Goal: Information Seeking & Learning: Learn about a topic

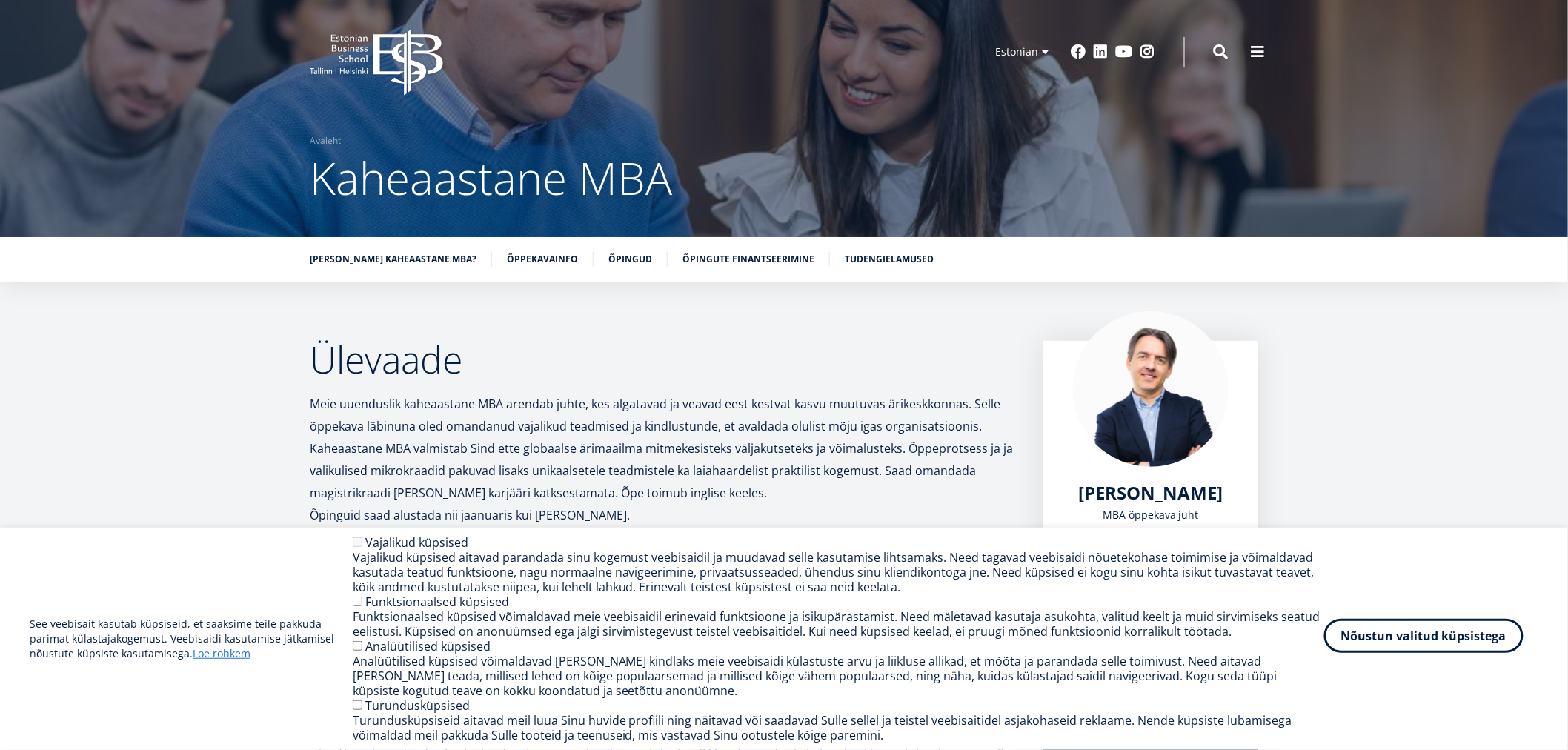
click at [1347, 642] on button "Nõustun valitud küpsistega" at bounding box center [1423, 636] width 199 height 34
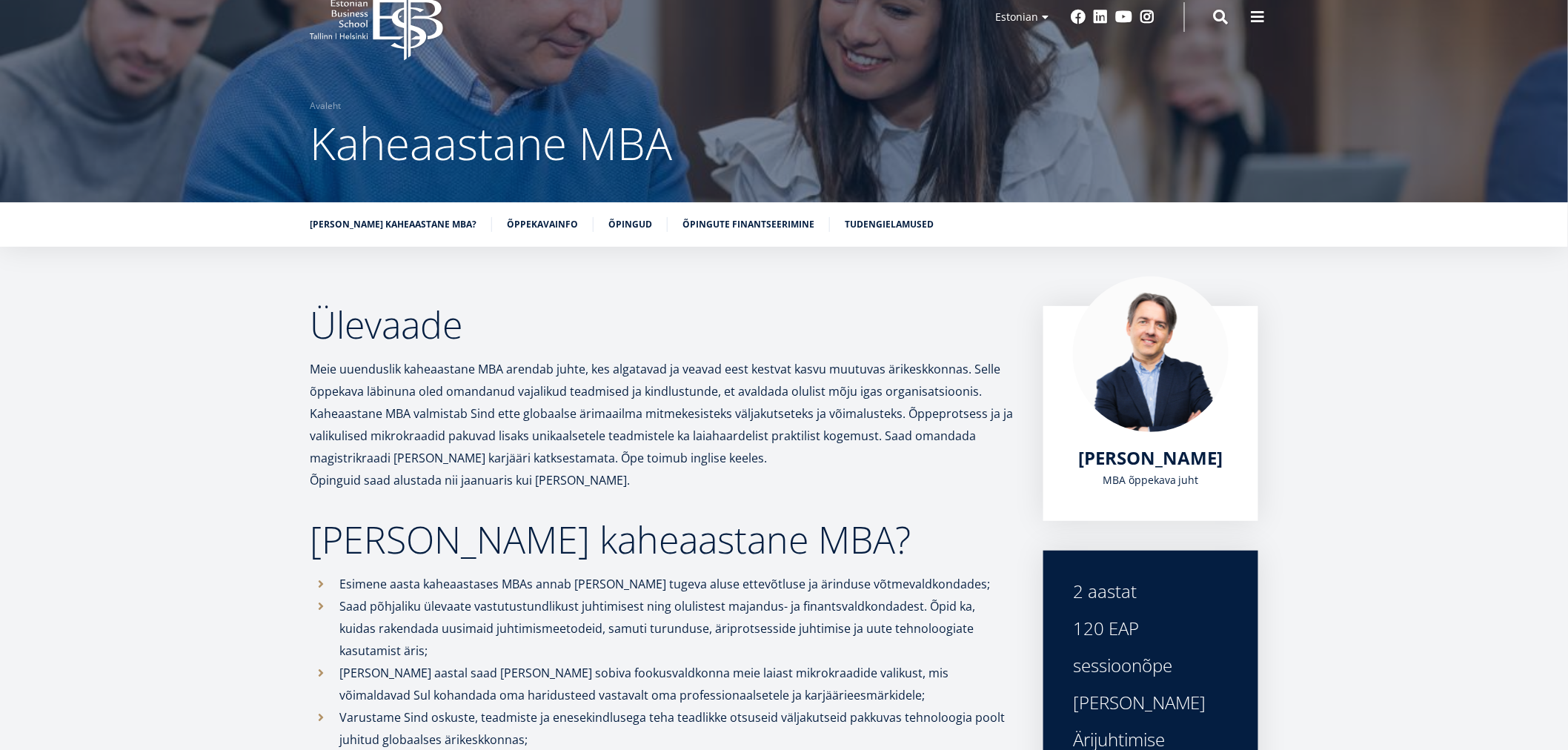
scroll to position [12, 0]
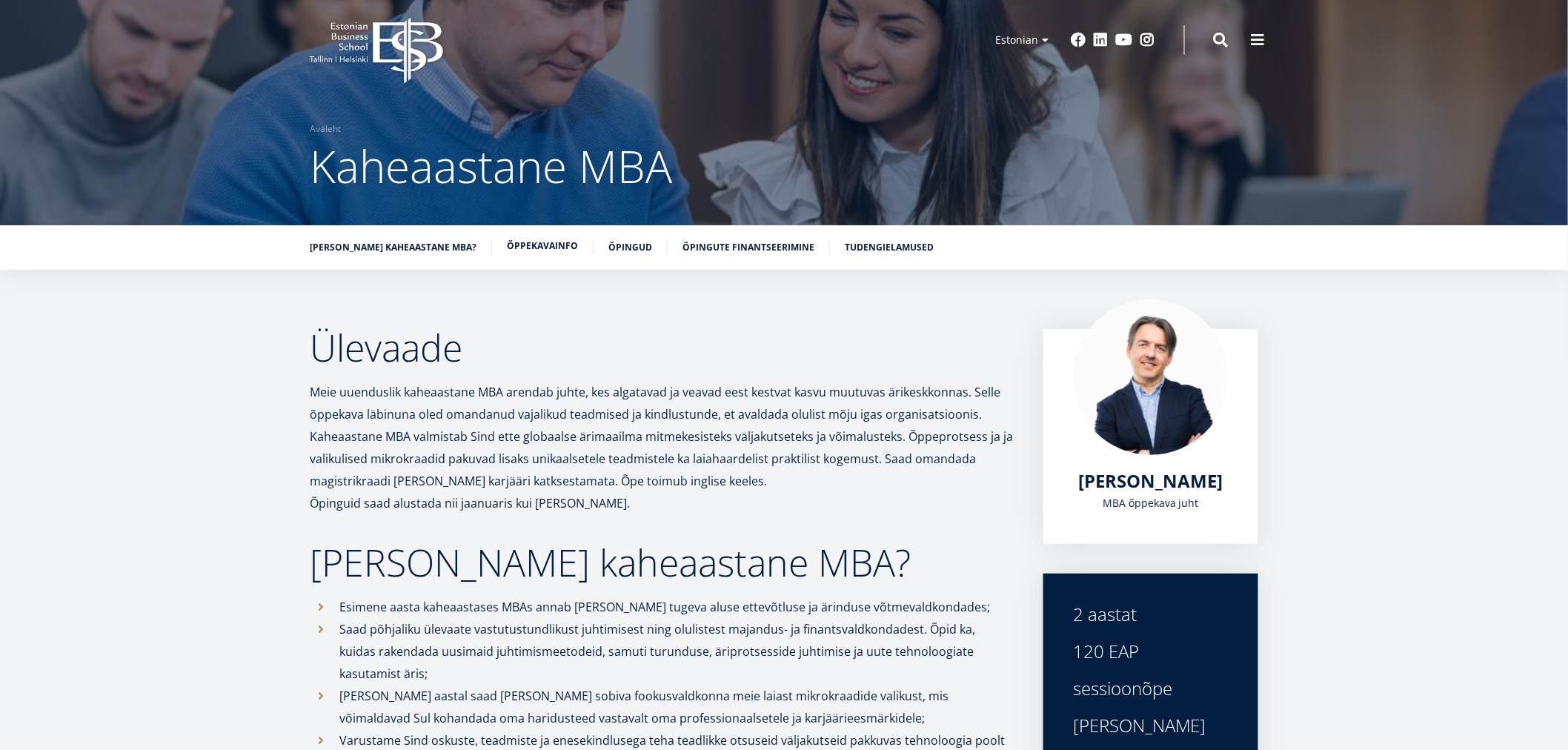
click at [528, 248] on link "Õppekavainfo" at bounding box center [542, 246] width 71 height 15
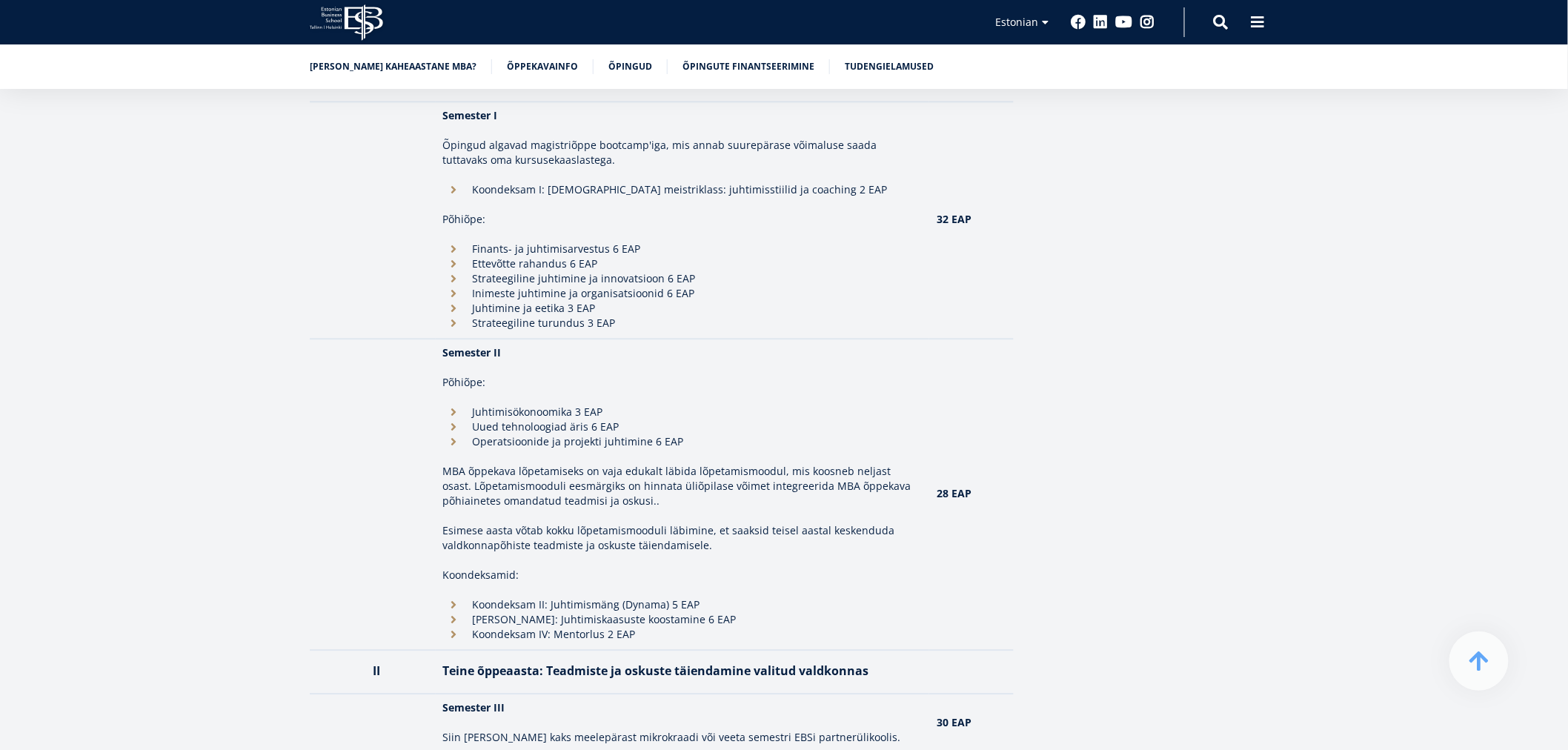
scroll to position [1194, 0]
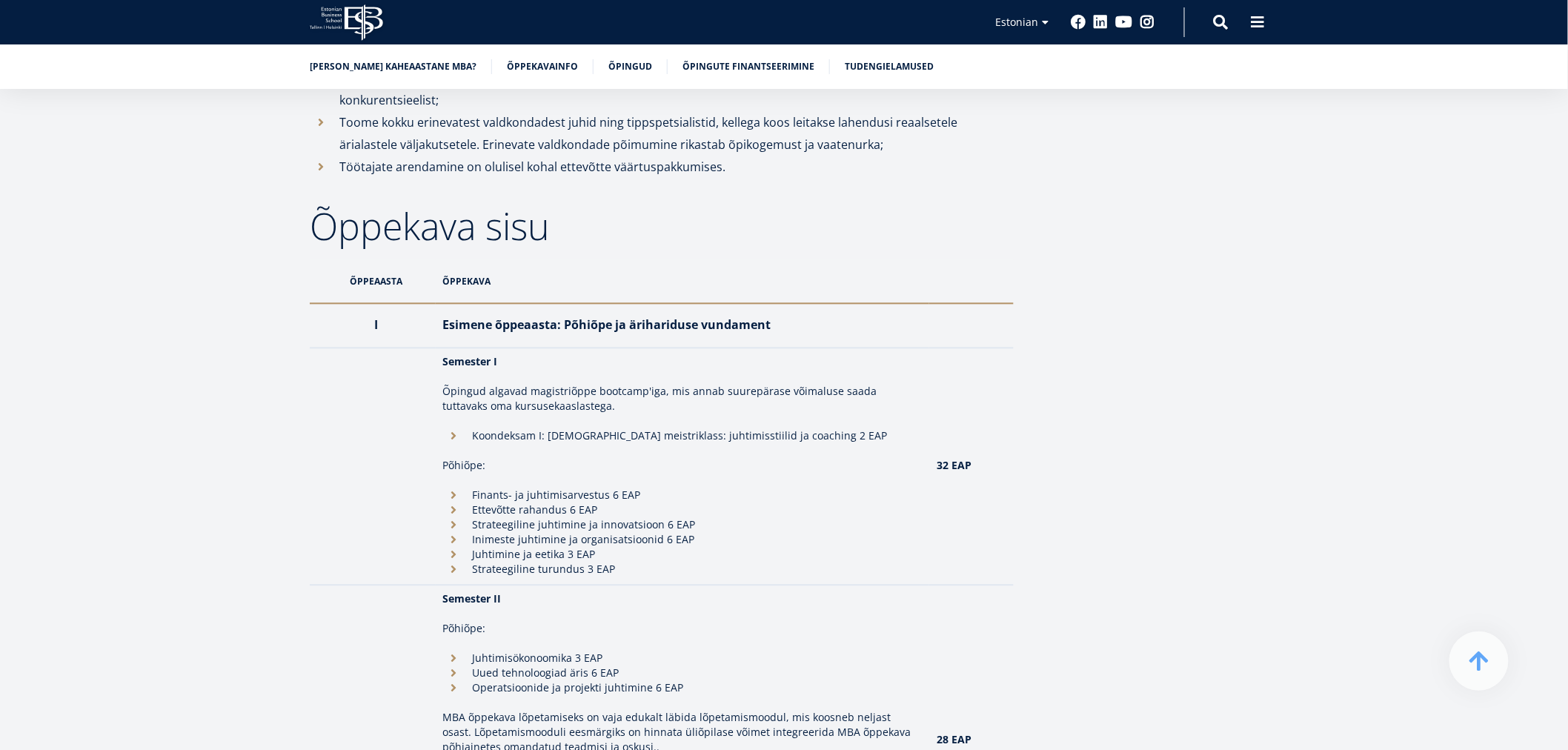
click at [467, 259] on th "Õppekava" at bounding box center [683, 281] width 494 height 44
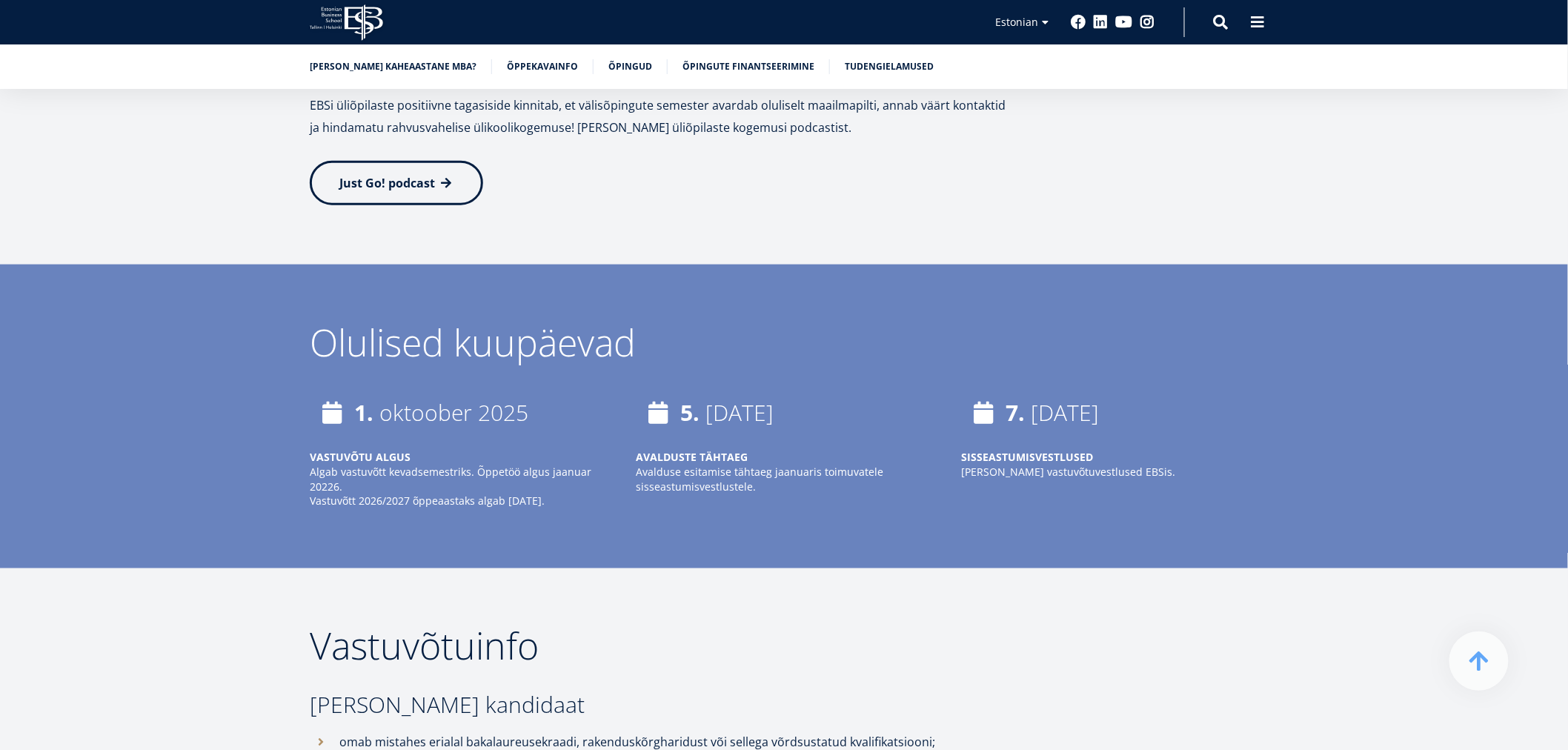
scroll to position [3087, 0]
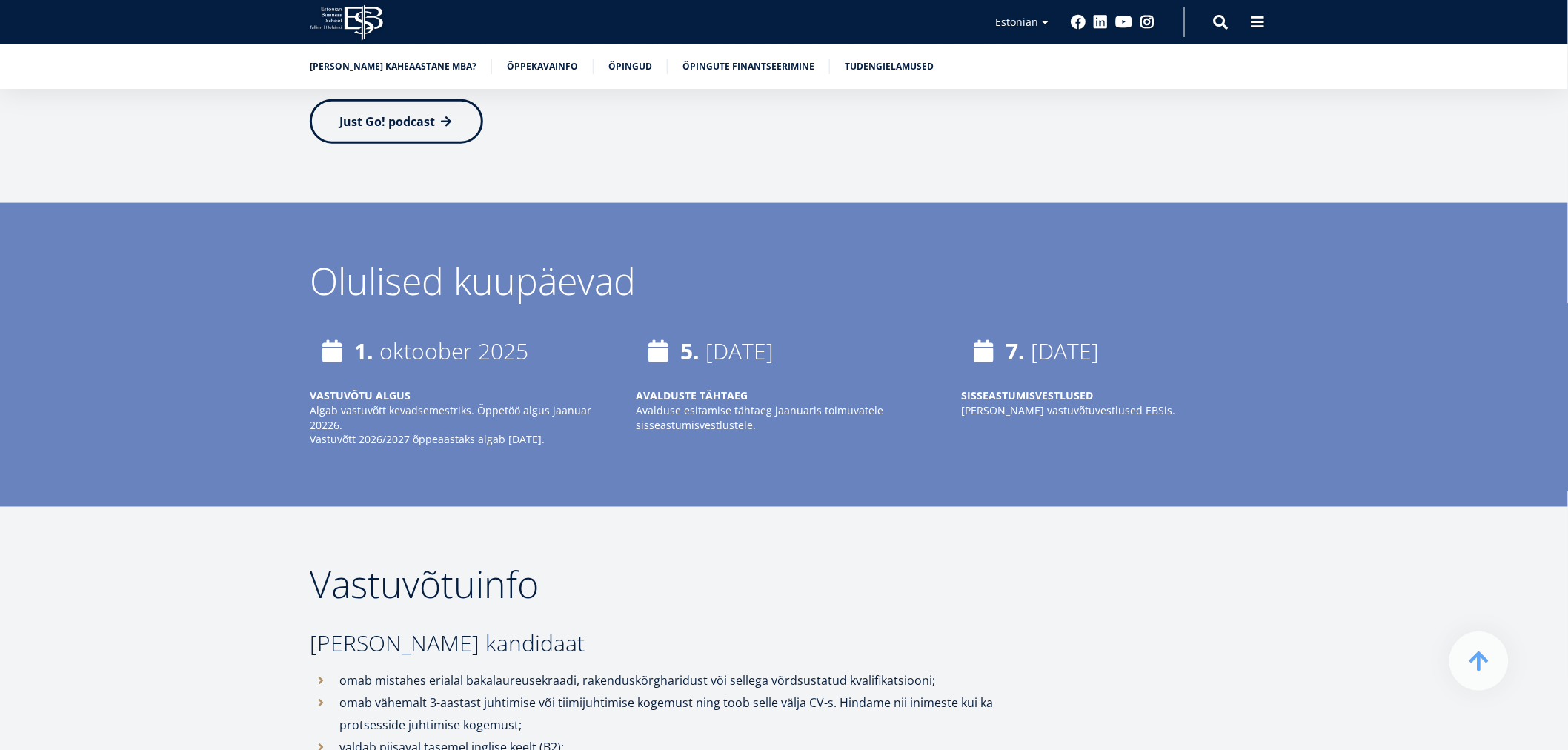
click at [736, 566] on h2 "Vastuvõtuinfo" at bounding box center [661, 584] width 704 height 37
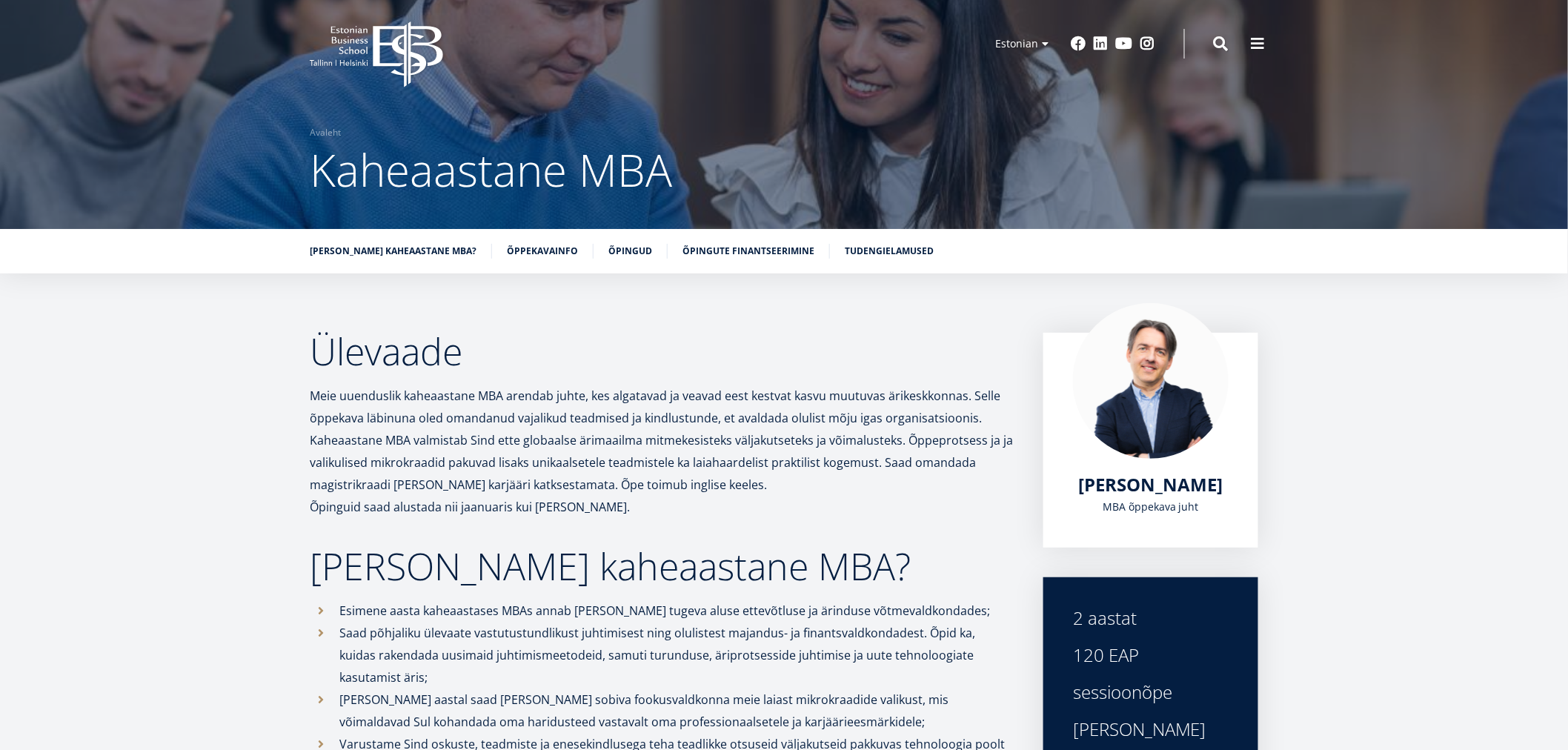
scroll to position [0, 0]
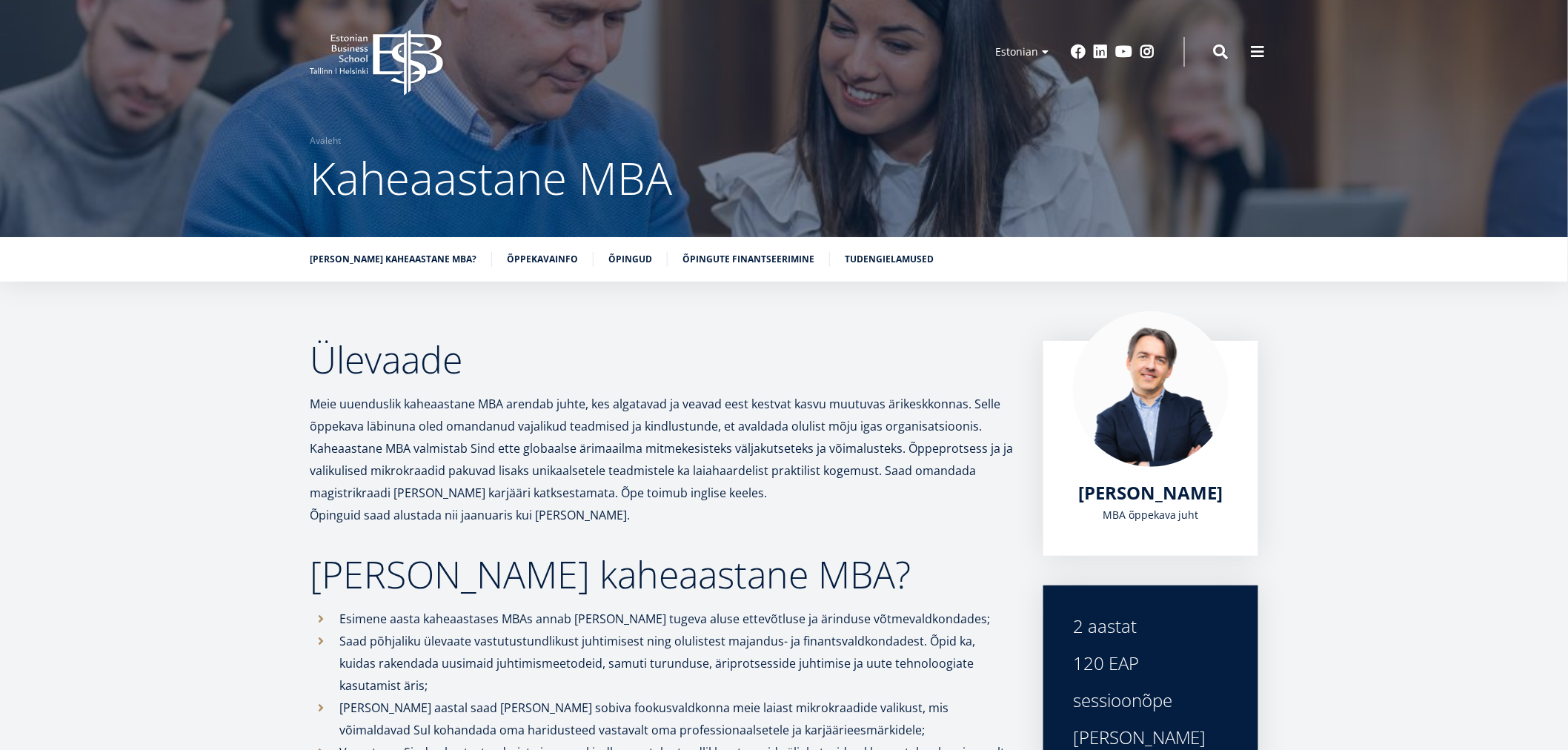
click at [622, 267] on ul "[PERSON_NAME] kaheaastane MBA? Õppekavainfo Õpingud Õpingute finantseerimine Tu…" at bounding box center [776, 262] width 963 height 22
drag, startPoint x: 620, startPoint y: 256, endPoint x: 624, endPoint y: 266, distance: 10.8
click at [620, 256] on link "Õpingud" at bounding box center [630, 259] width 44 height 15
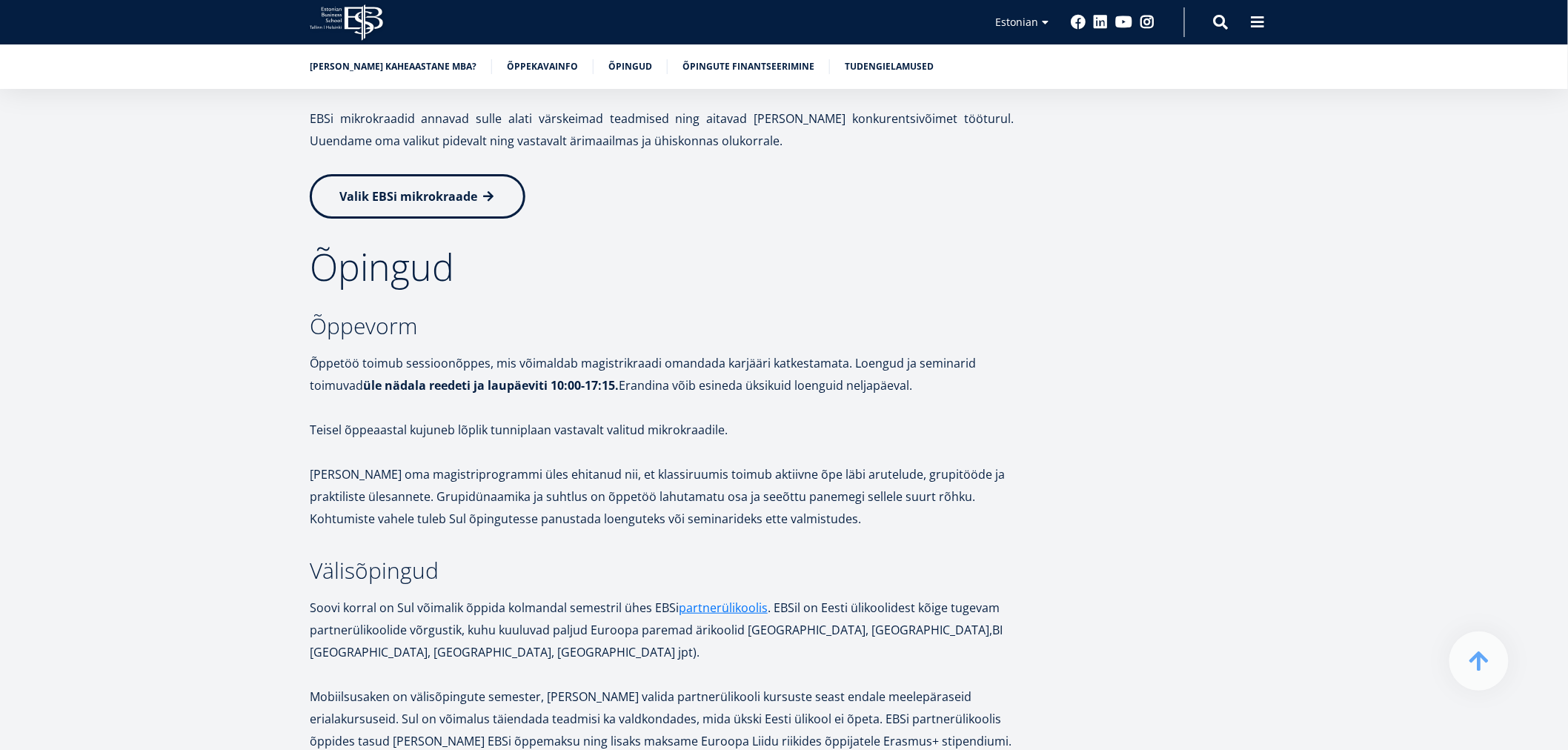
scroll to position [2339, 0]
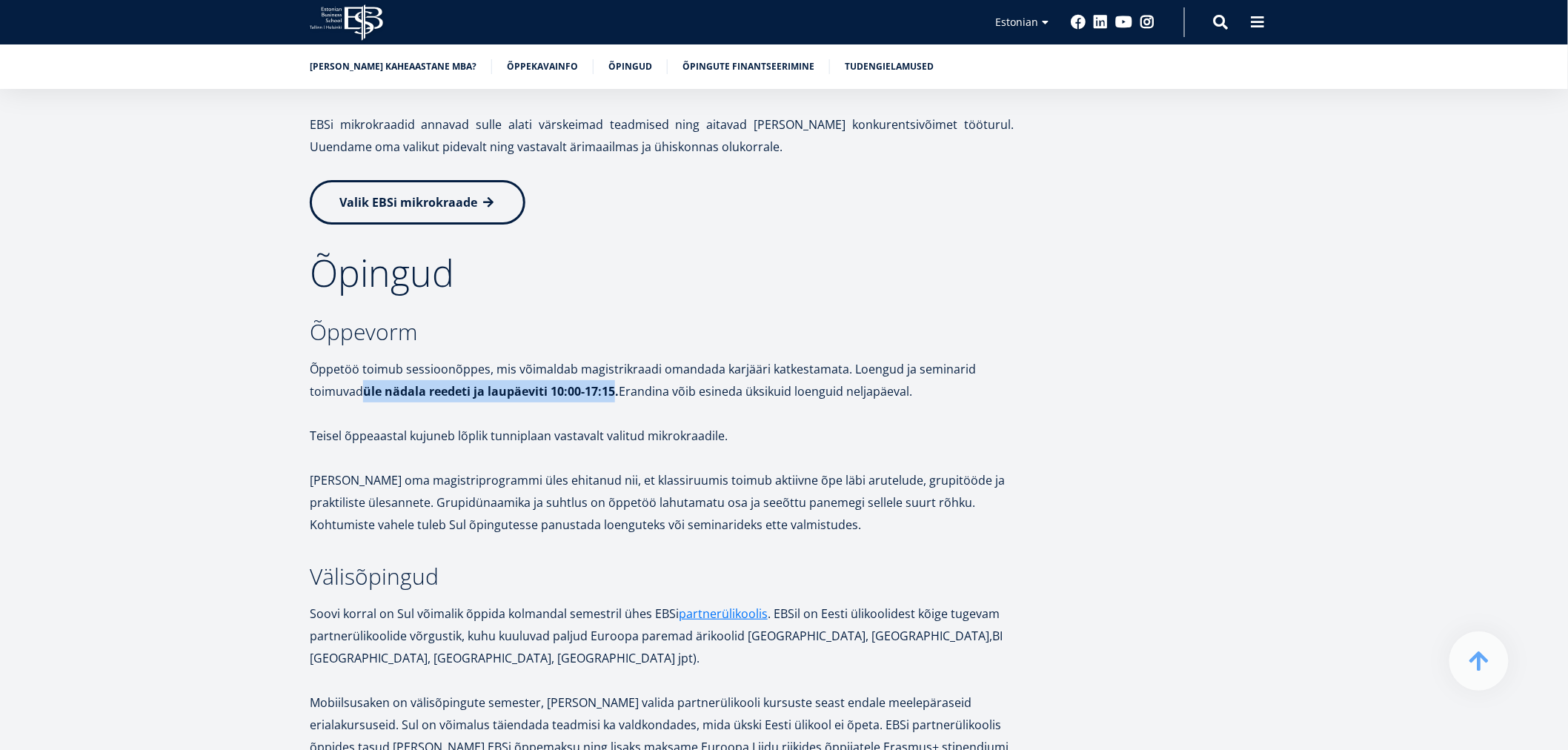
drag, startPoint x: 366, startPoint y: 364, endPoint x: 615, endPoint y: 368, distance: 249.0
click at [615, 383] on strong "üle nädala reedeti ja laupäeviti 10:00-17:15." at bounding box center [491, 392] width 256 height 17
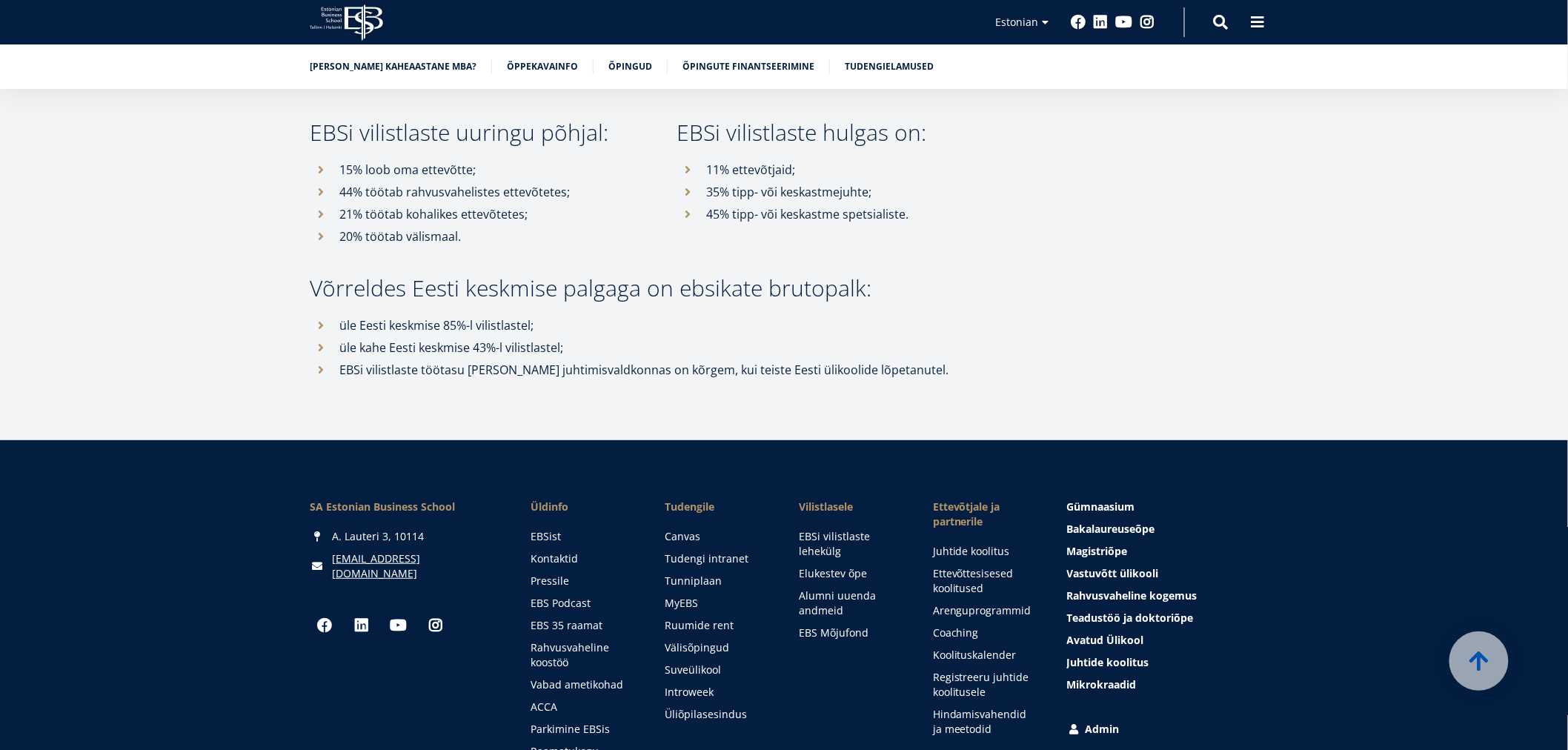
scroll to position [7081, 0]
